Goal: Information Seeking & Learning: Learn about a topic

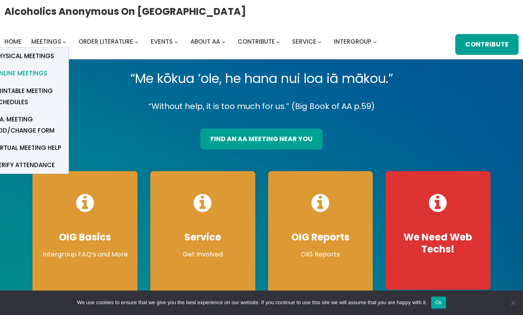
click at [42, 75] on span "Online Meetings" at bounding box center [20, 73] width 53 height 11
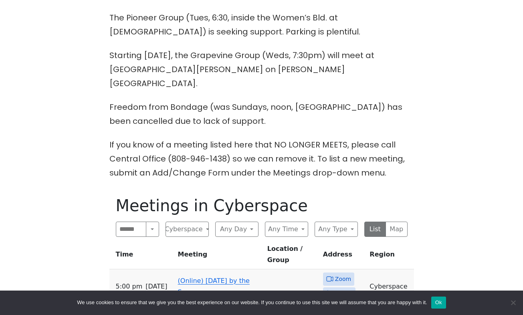
scroll to position [321, 0]
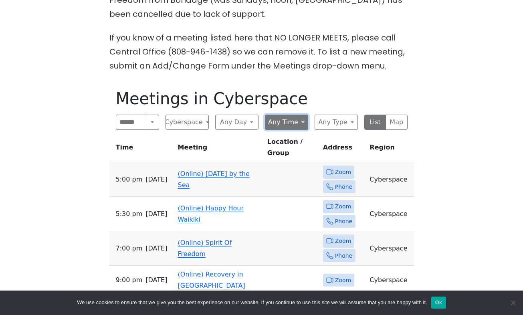
click at [302, 115] on button "Any Time" at bounding box center [286, 122] width 43 height 15
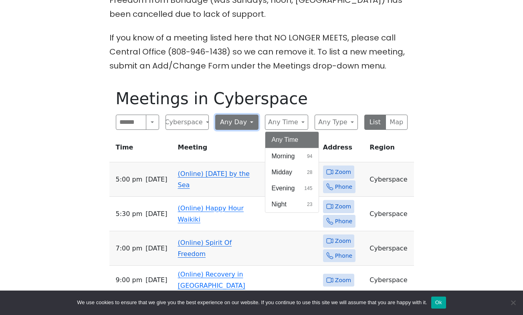
click at [250, 115] on button "Any Day" at bounding box center [236, 122] width 43 height 15
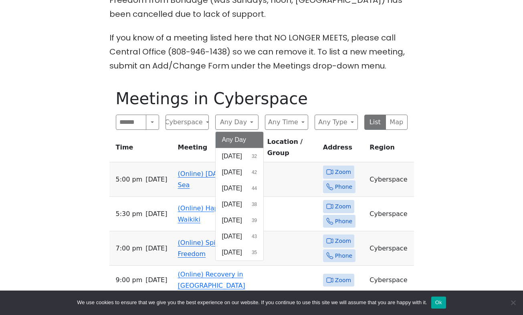
click at [233, 152] on span "[DATE]" at bounding box center [232, 157] width 20 height 10
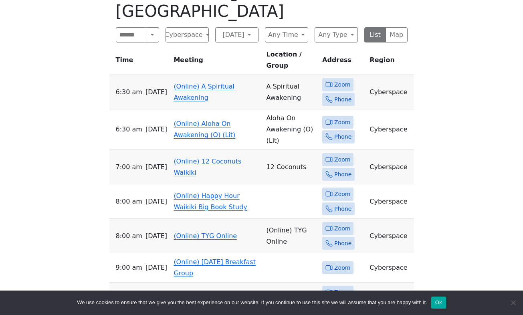
scroll to position [535, 0]
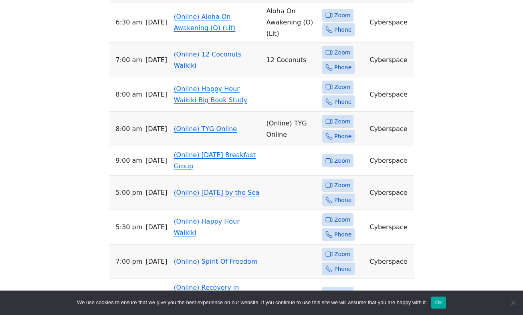
click at [227, 189] on link "(Online) [DATE] by the Sea" at bounding box center [217, 193] width 86 height 8
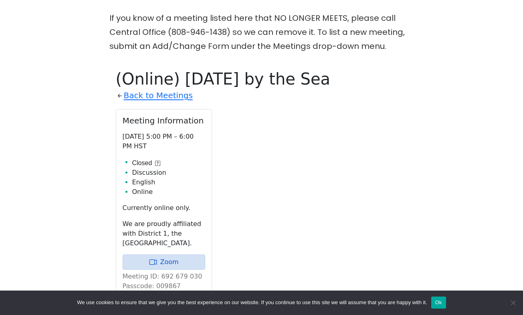
scroll to position [321, 0]
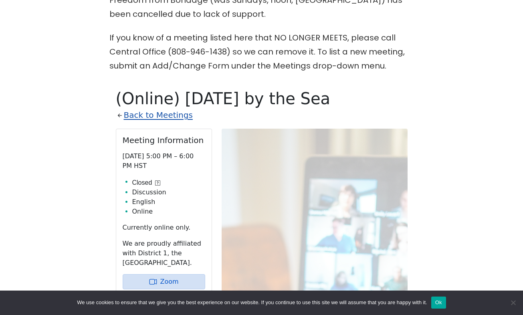
click at [143, 108] on link "Back to Meetings" at bounding box center [158, 115] width 69 height 14
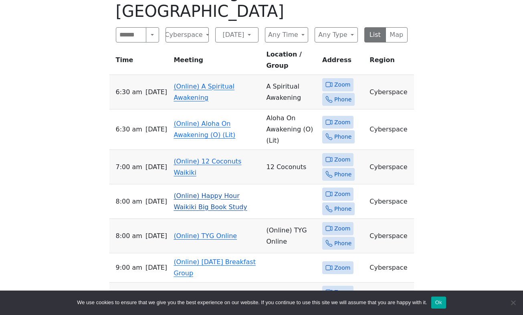
scroll to position [535, 0]
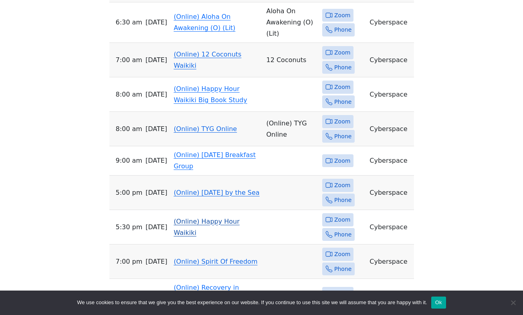
click at [203, 218] on link "(Online) Happy Hour Waikiki" at bounding box center [207, 227] width 66 height 19
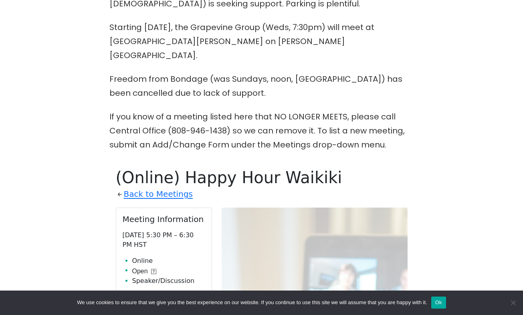
scroll to position [282, 0]
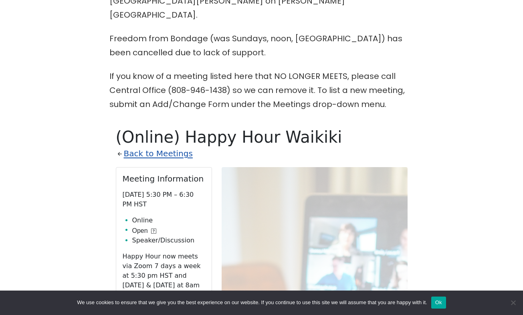
click at [163, 147] on link "Back to Meetings" at bounding box center [158, 154] width 69 height 14
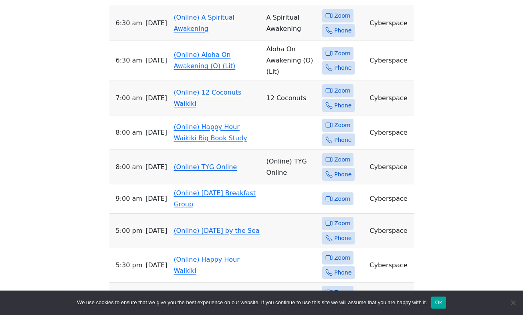
scroll to position [603, 0]
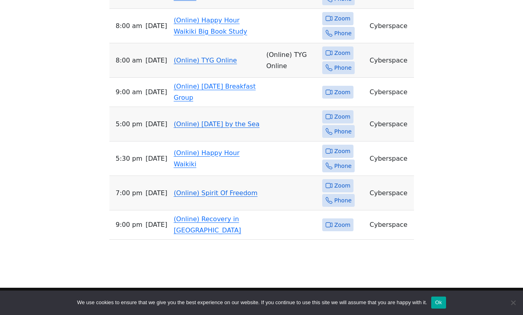
click at [209, 189] on link "(Online) Spirit Of Freedom" at bounding box center [216, 193] width 84 height 8
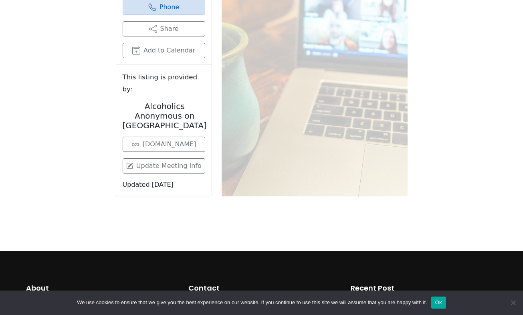
scroll to position [389, 0]
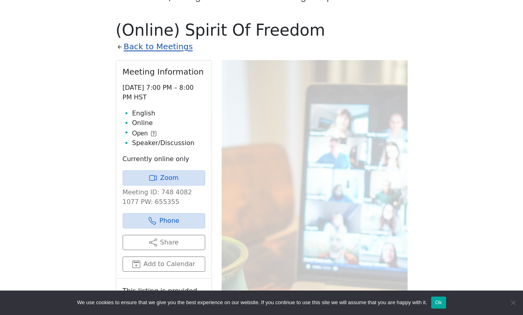
click at [132, 40] on link "Back to Meetings" at bounding box center [158, 47] width 69 height 14
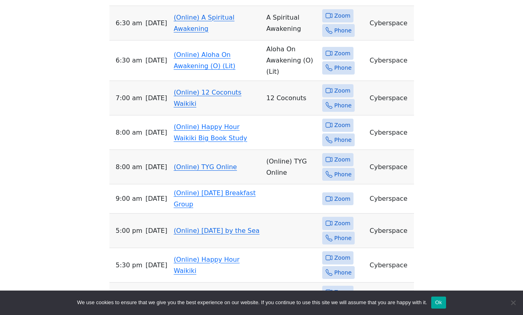
scroll to position [604, 0]
